Goal: Obtain resource: Download file/media

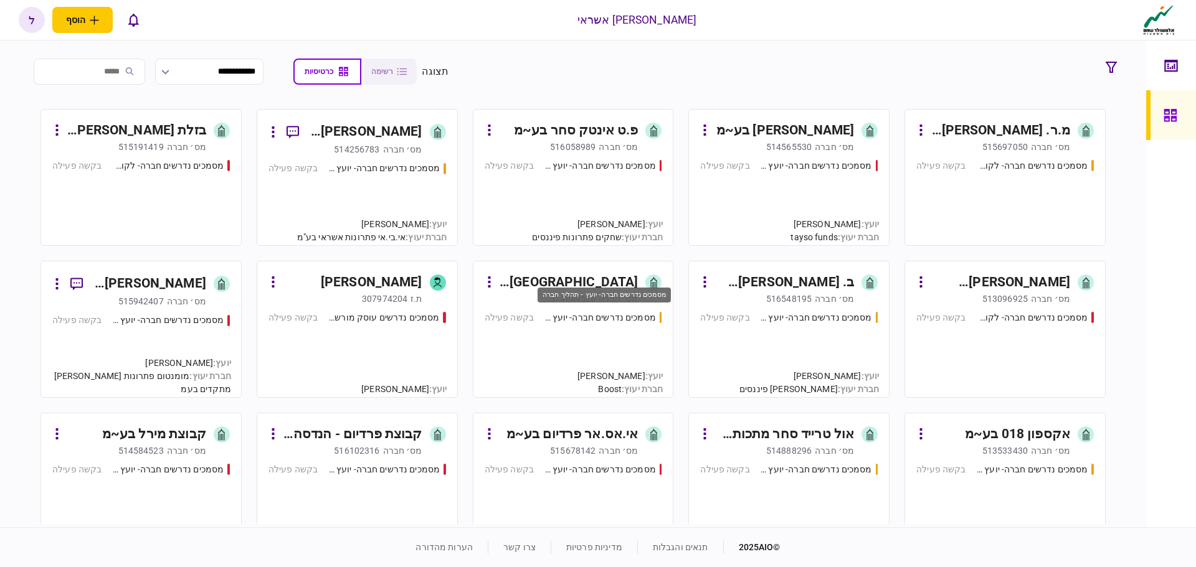
click at [606, 321] on div "מסמכים נדרשים חברה- יועץ - תהליך חברה" at bounding box center [600, 317] width 112 height 13
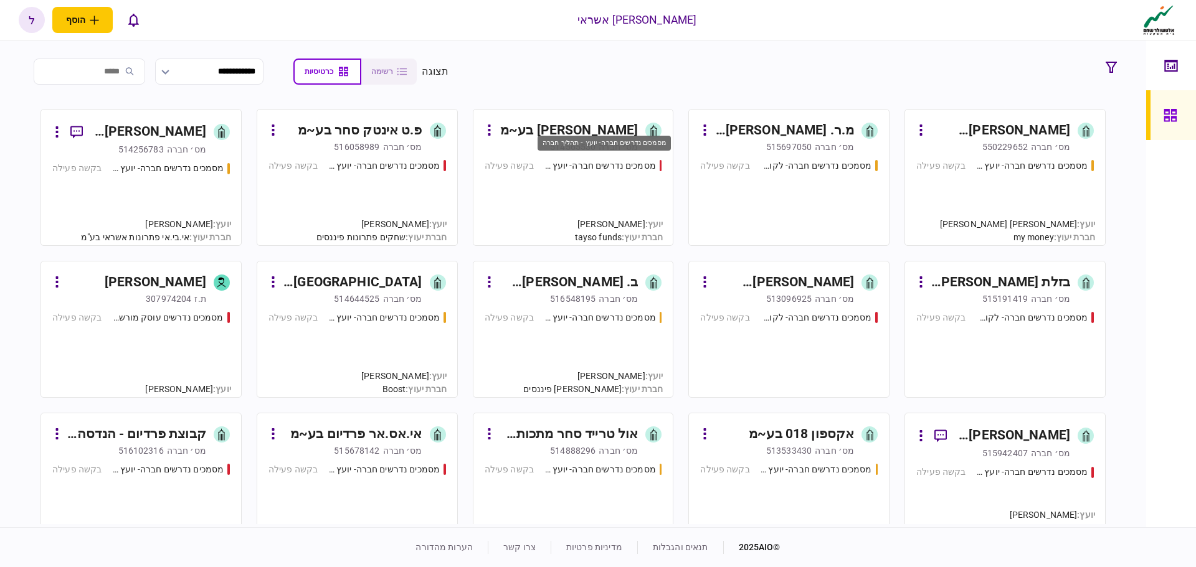
click at [611, 166] on div "מסמכים נדרשים חברה- יועץ - תהליך חברה" at bounding box center [600, 165] width 112 height 13
click at [379, 319] on div "מסמכים נדרשים חברה- יועץ - תהליך חברה" at bounding box center [384, 317] width 112 height 13
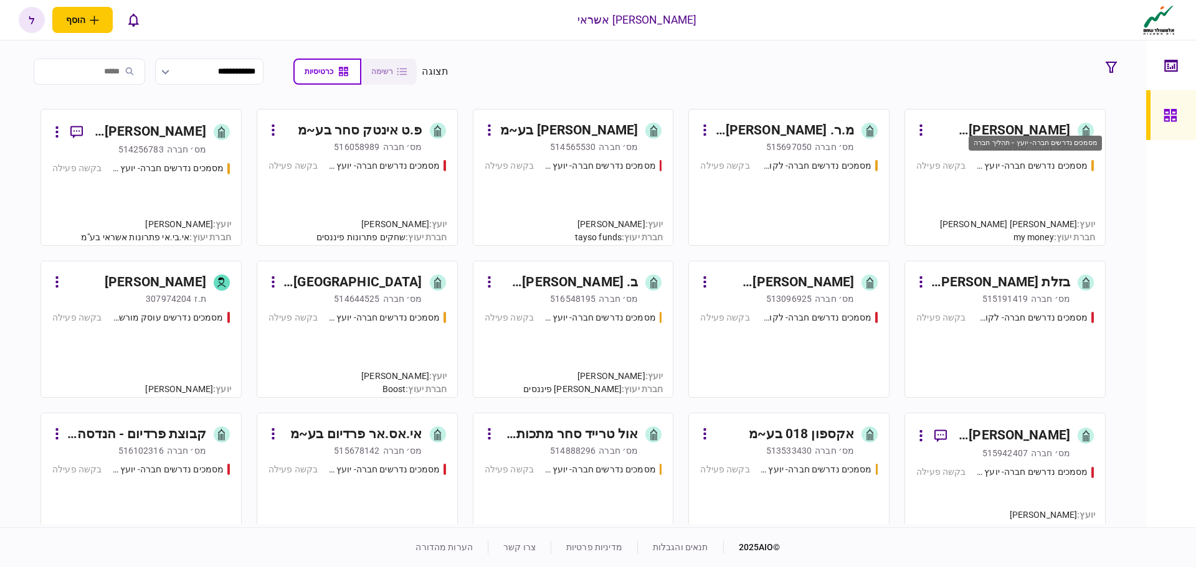
click at [1032, 165] on div "מסמכים נדרשים חברה- יועץ - תהליך חברה" at bounding box center [1032, 165] width 112 height 13
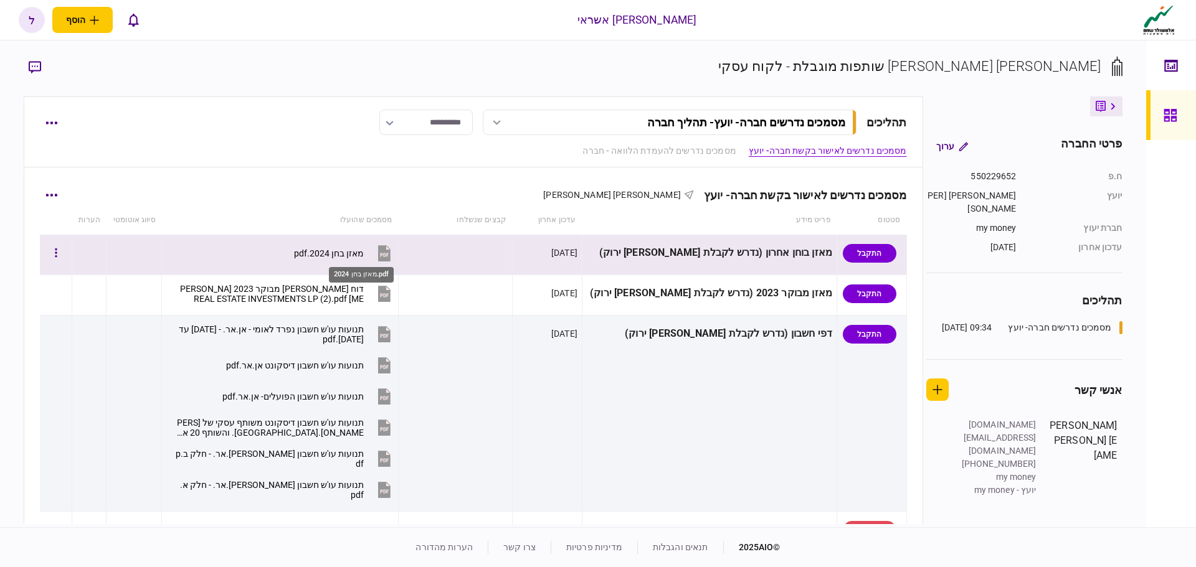
click at [364, 258] on div "מאזן בחן 2024.pdf" at bounding box center [329, 253] width 70 height 10
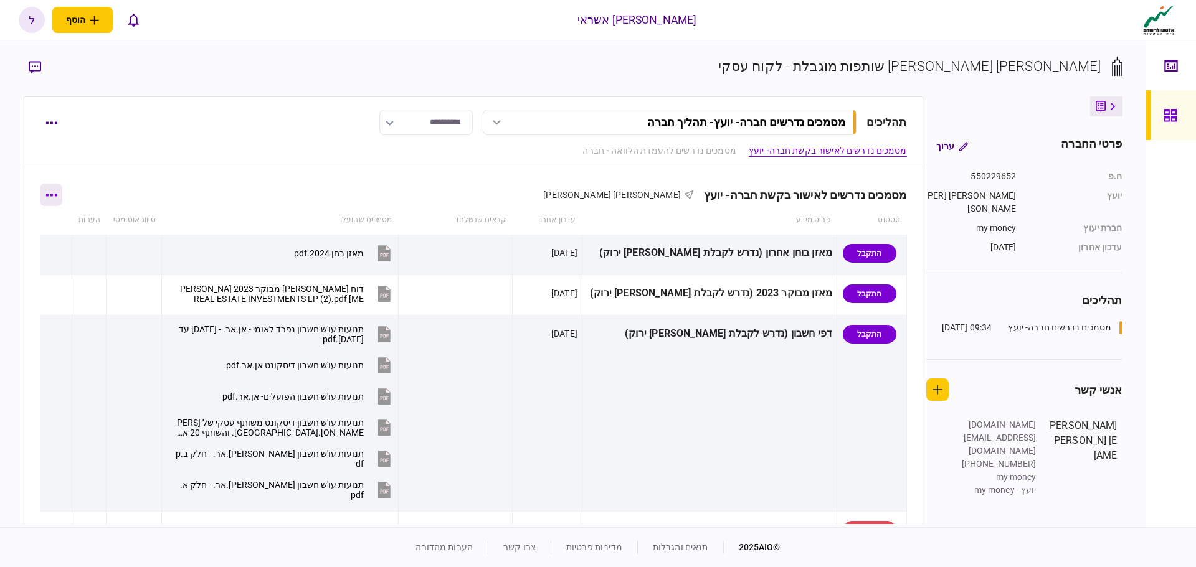
click at [58, 199] on button "button" at bounding box center [51, 195] width 22 height 22
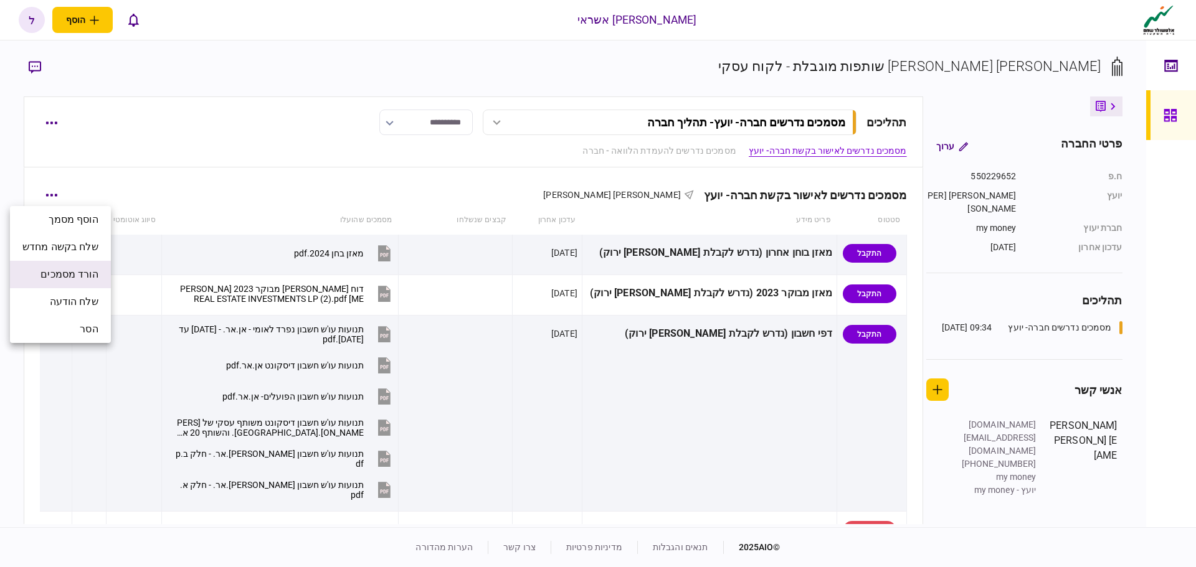
click at [83, 279] on span "הורד מסמכים" at bounding box center [68, 274] width 57 height 15
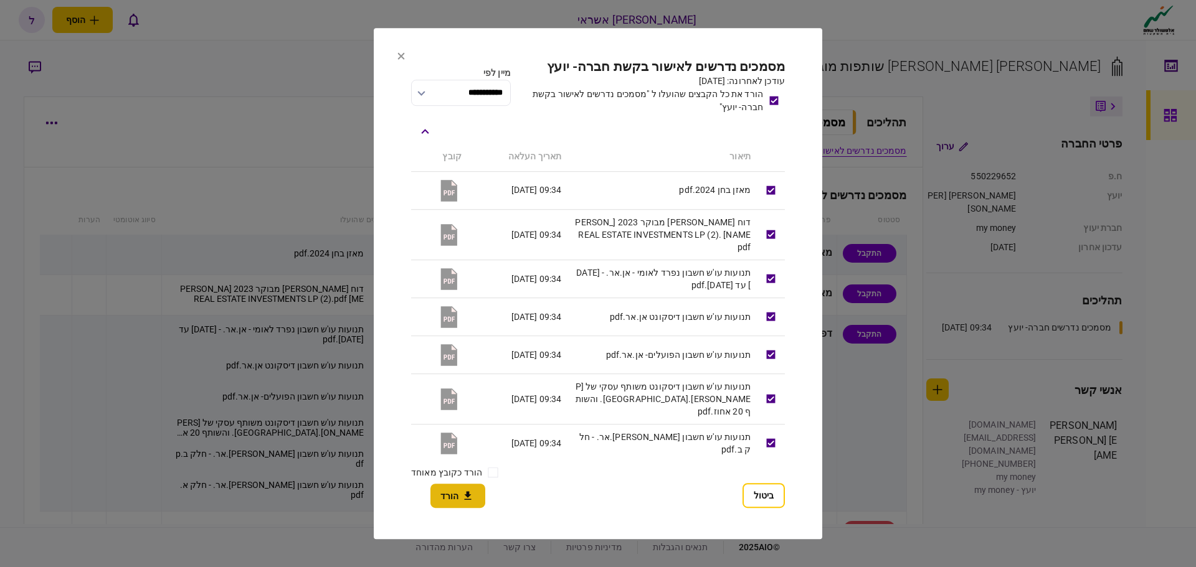
click at [446, 498] on button "הורד" at bounding box center [457, 496] width 55 height 24
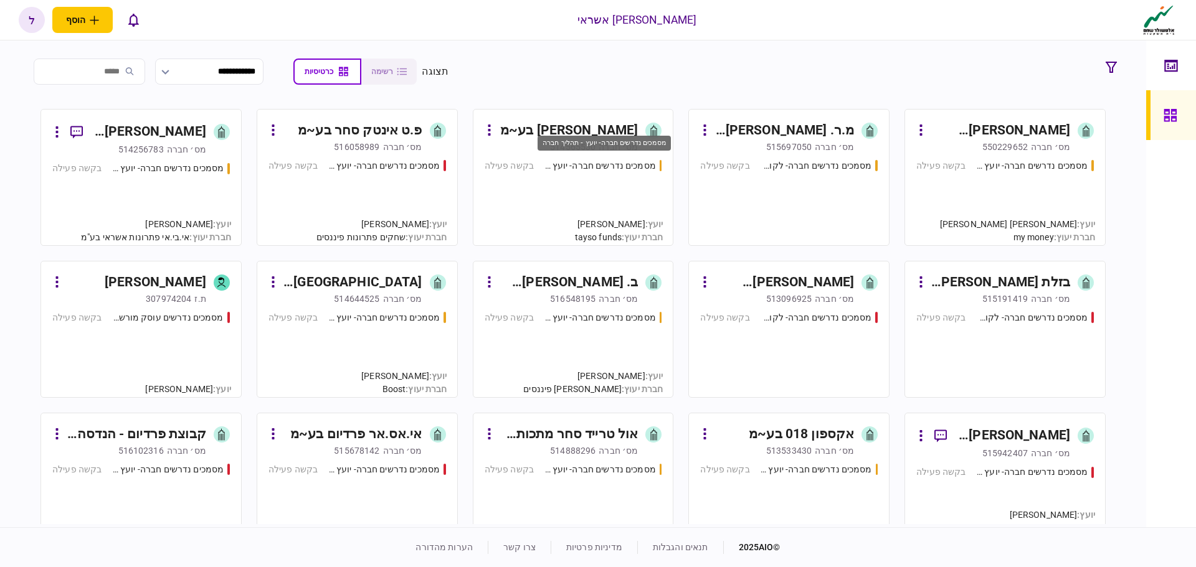
click at [587, 164] on div "מסמכים נדרשים חברה- יועץ - תהליך חברה" at bounding box center [600, 165] width 112 height 13
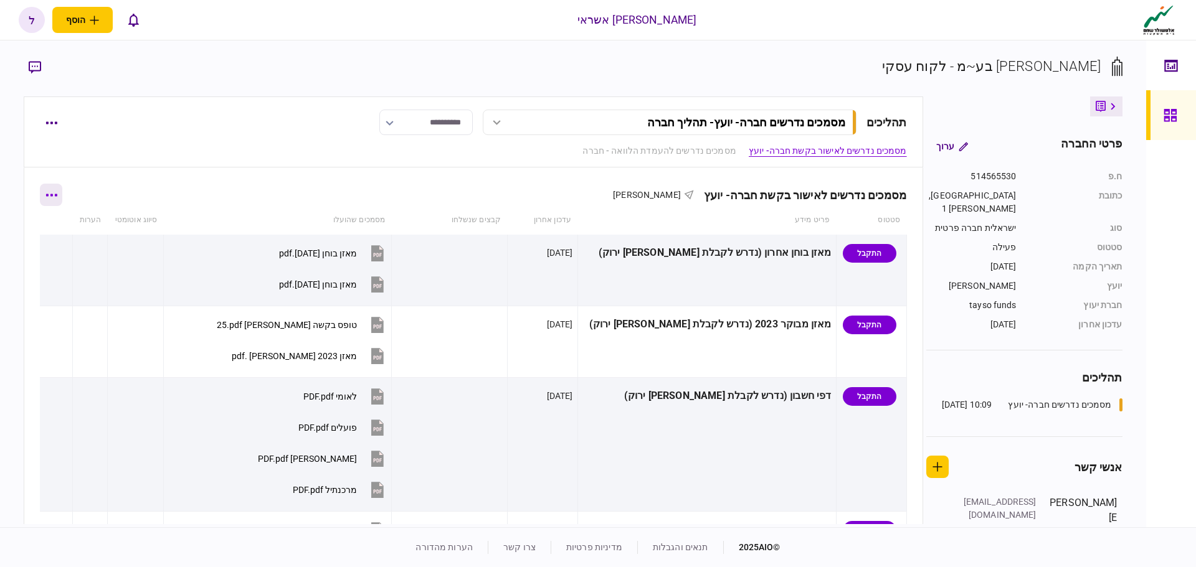
click at [57, 193] on button "button" at bounding box center [51, 195] width 22 height 22
click at [75, 275] on span "הורד מסמכים" at bounding box center [68, 274] width 57 height 15
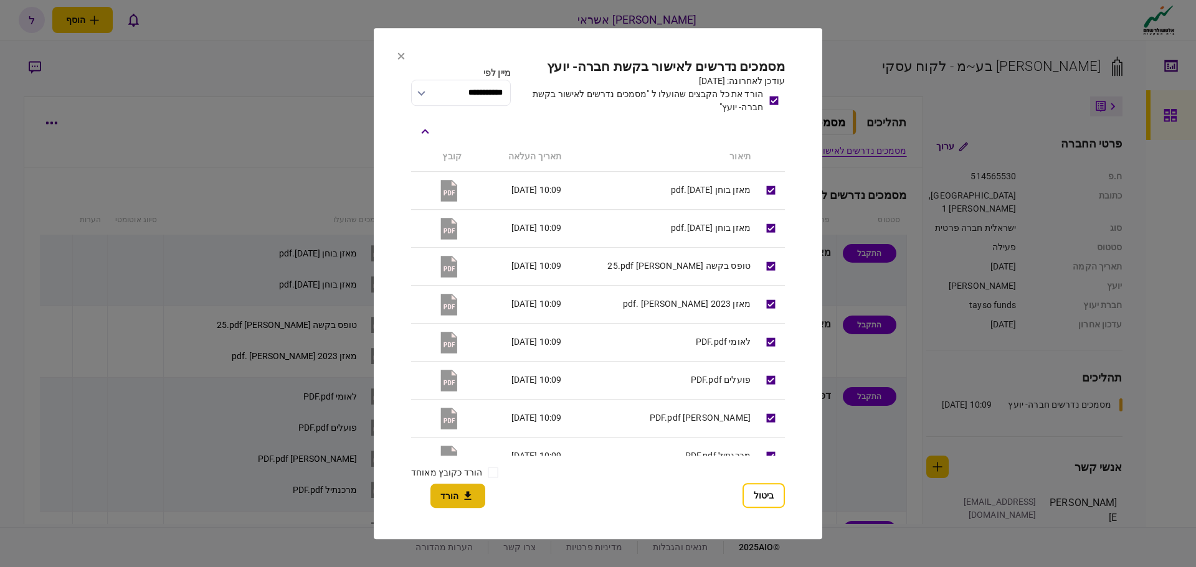
click at [444, 493] on button "הורד" at bounding box center [457, 496] width 55 height 24
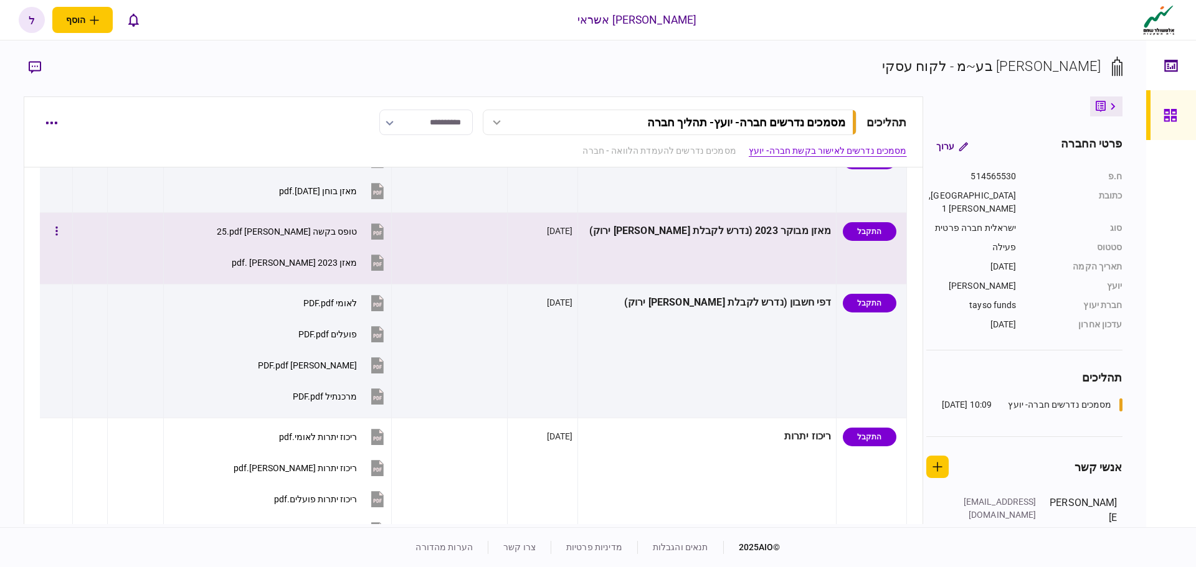
scroll to position [249, 0]
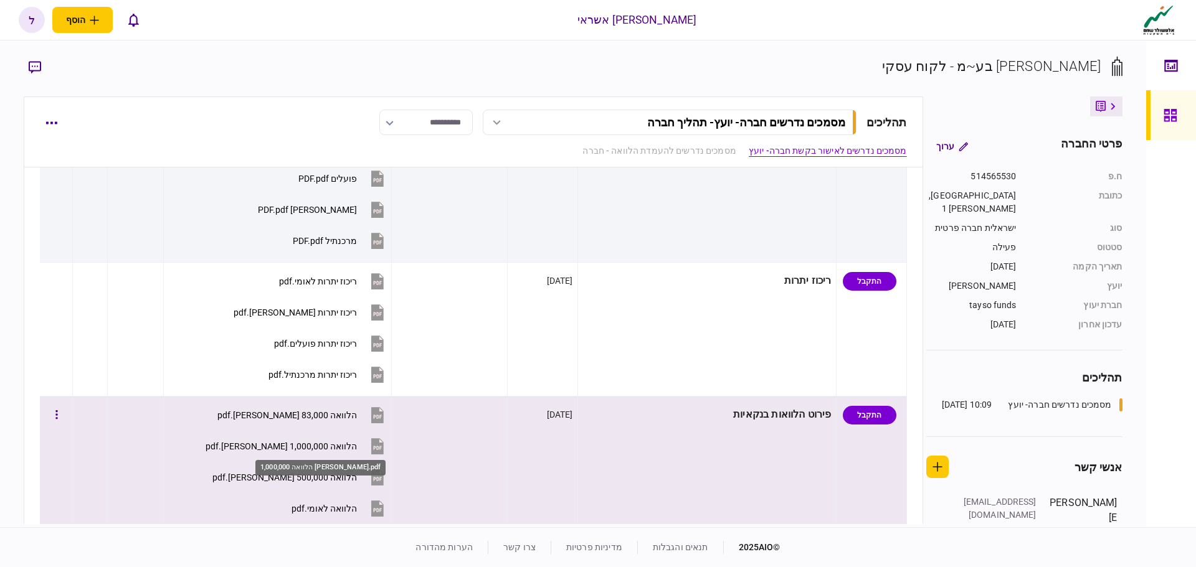
click at [305, 446] on div "הלוואה 1,000,000 [PERSON_NAME].pdf" at bounding box center [280, 446] width 151 height 10
